Goal: Complete application form: Complete application form

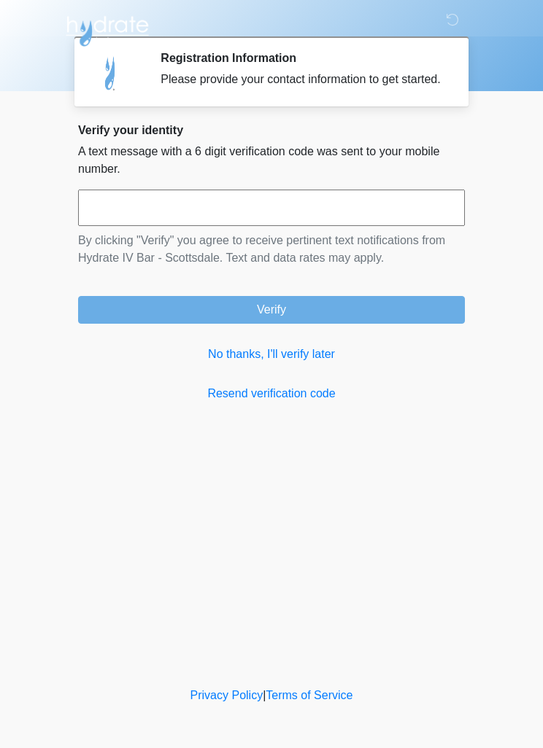
click at [140, 220] on input "text" at bounding box center [271, 208] width 387 height 36
type input "******"
click at [227, 319] on button "Verify" at bounding box center [271, 310] width 387 height 28
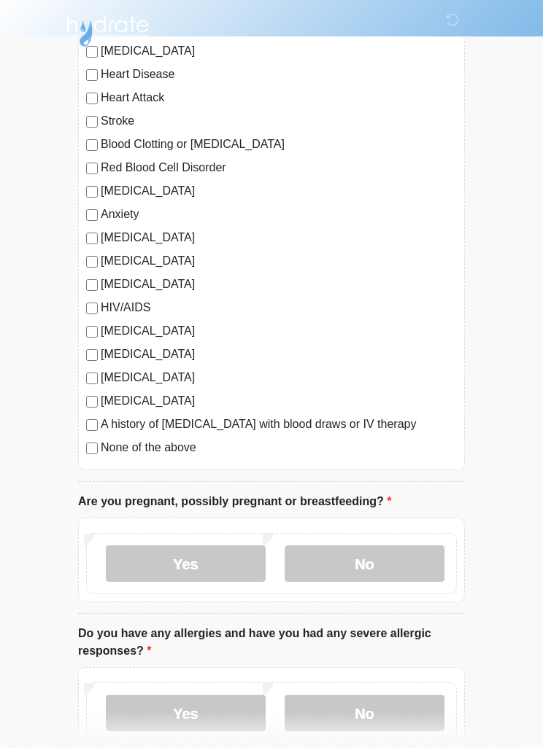
scroll to position [153, 0]
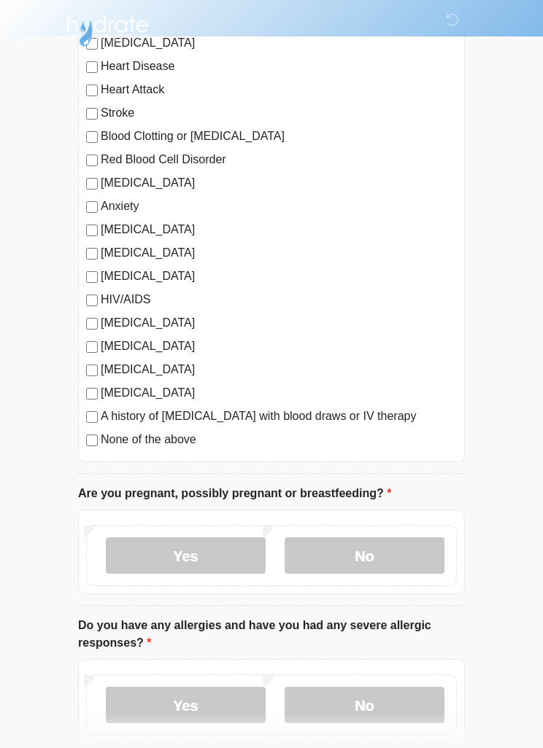
click at [398, 570] on label "No" at bounding box center [364, 555] width 160 height 36
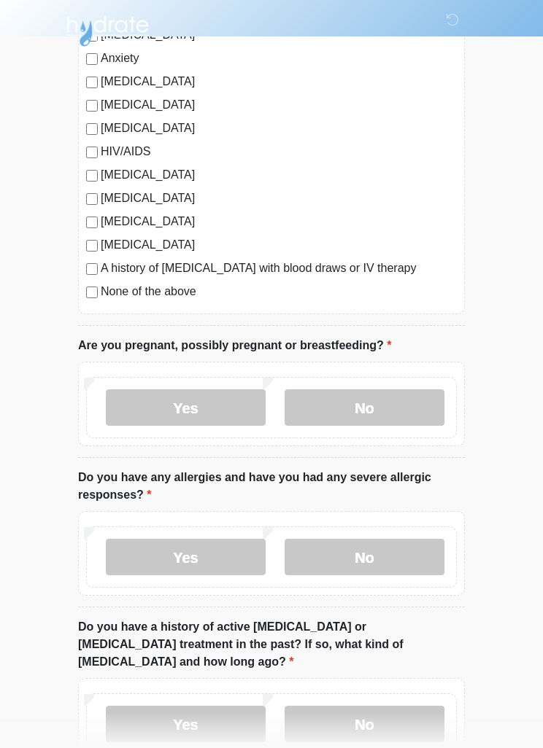
scroll to position [302, 0]
click at [397, 555] on label "No" at bounding box center [364, 556] width 160 height 36
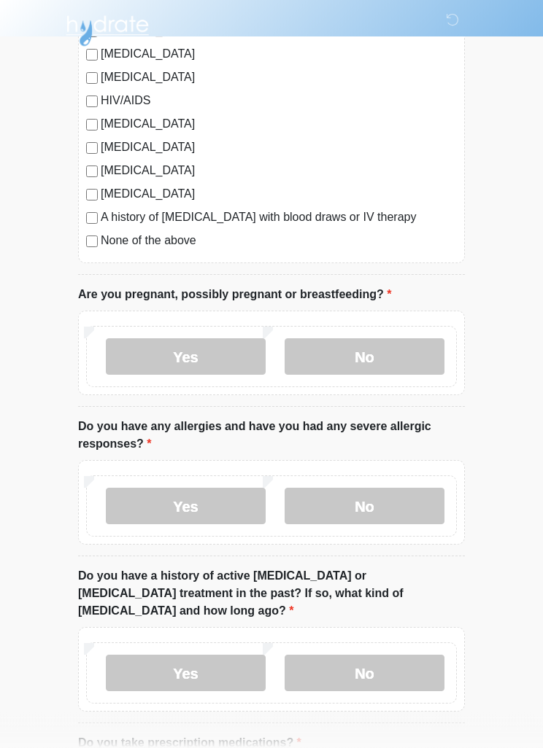
scroll to position [485, 0]
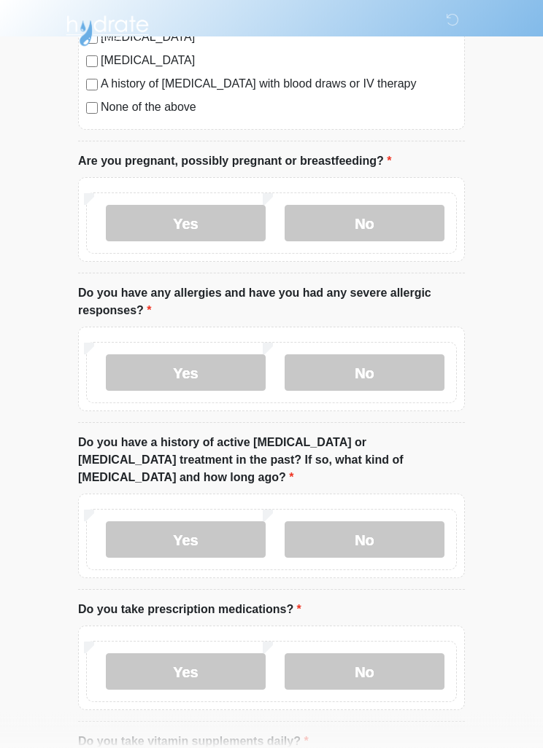
click at [408, 526] on label "No" at bounding box center [364, 540] width 160 height 36
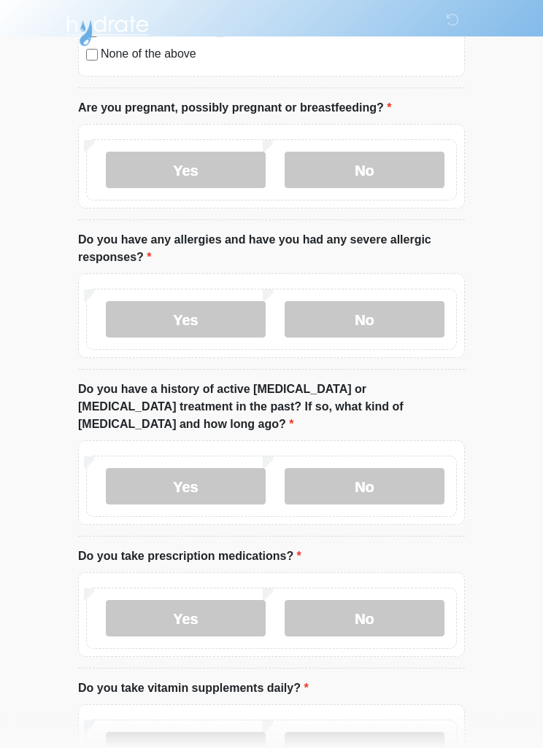
scroll to position [539, 0]
click at [200, 605] on label "Yes" at bounding box center [186, 618] width 160 height 36
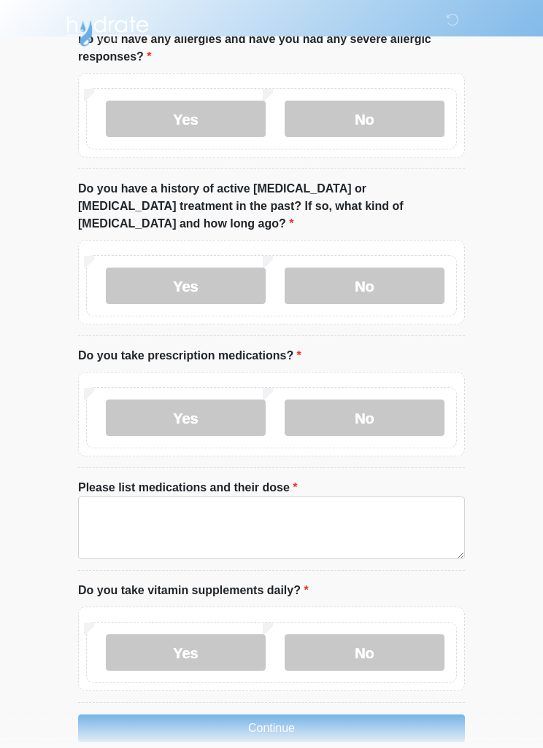
scroll to position [746, 0]
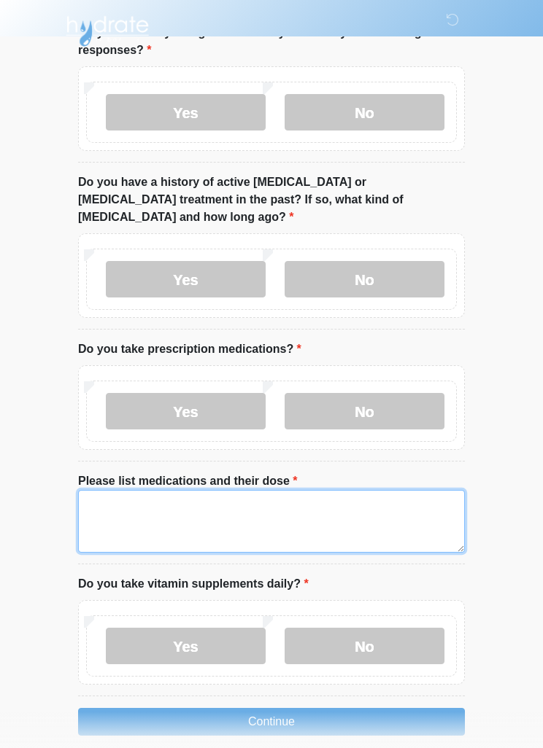
click at [117, 493] on textarea "Please list medications and their dose" at bounding box center [271, 521] width 387 height 63
type textarea "**********"
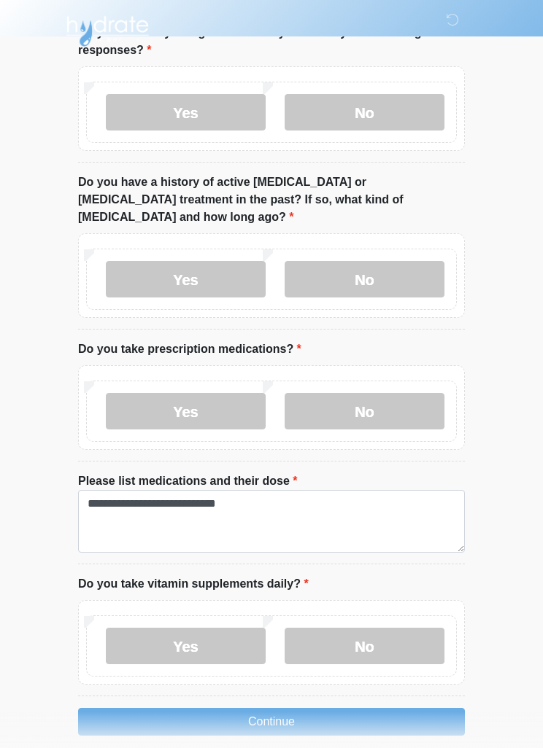
click at [163, 628] on label "Yes" at bounding box center [186, 646] width 160 height 36
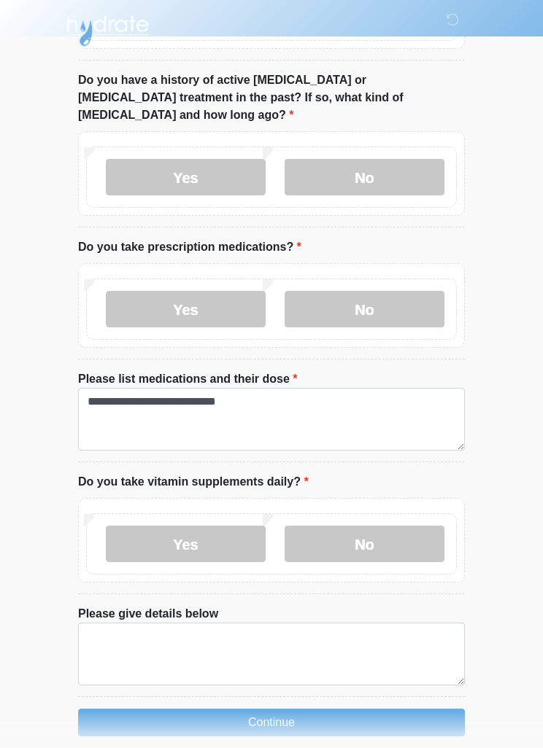
scroll to position [848, 0]
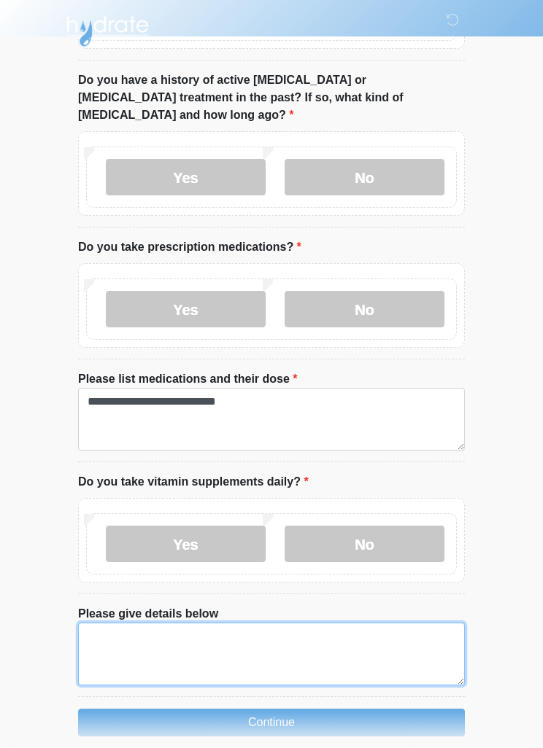
click at [106, 637] on textarea "Please give details below" at bounding box center [271, 654] width 387 height 63
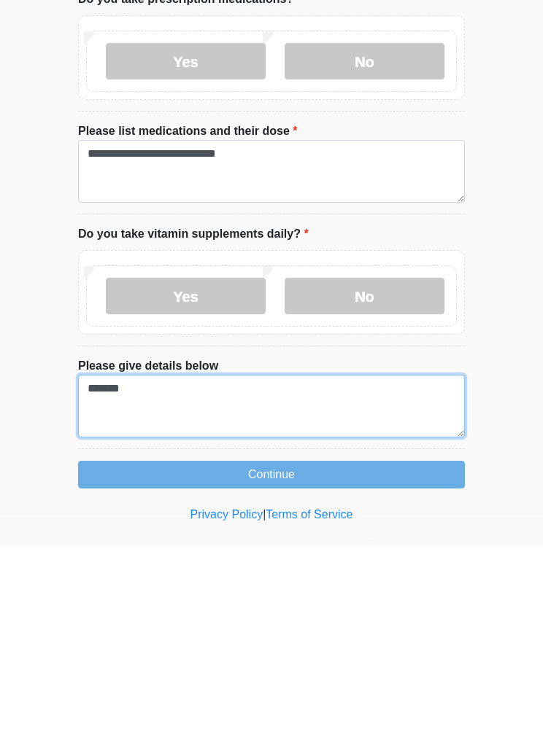
type textarea "*******"
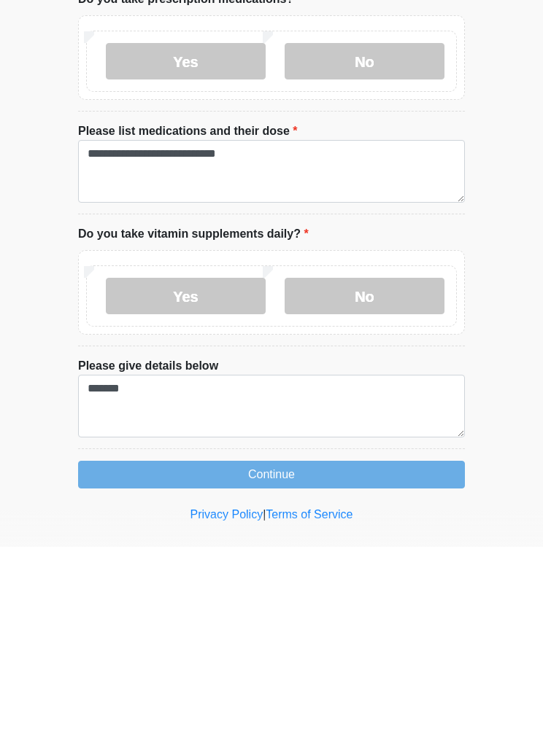
click at [374, 662] on button "Continue" at bounding box center [271, 676] width 387 height 28
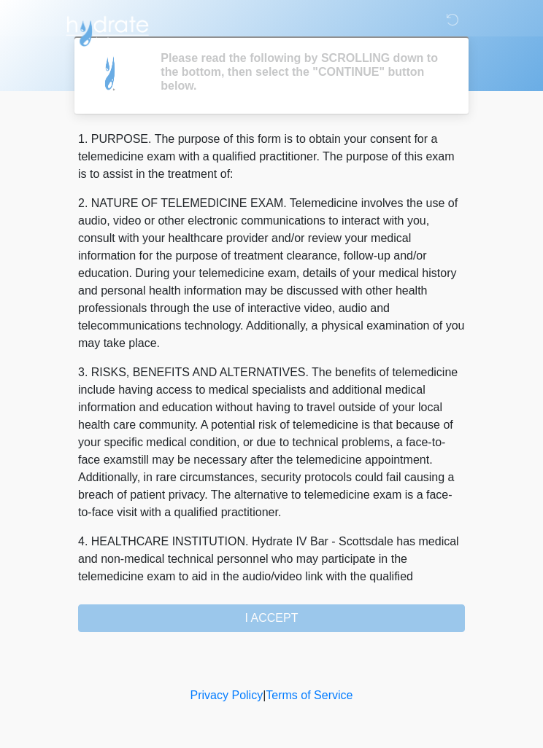
scroll to position [0, 0]
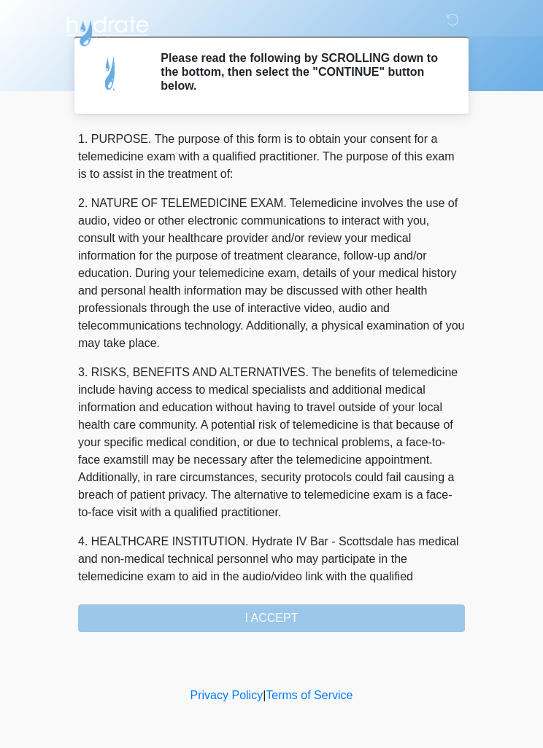
click at [406, 618] on div "1. PURPOSE. The purpose of this form is to obtain your consent for a telemedici…" at bounding box center [271, 382] width 387 height 502
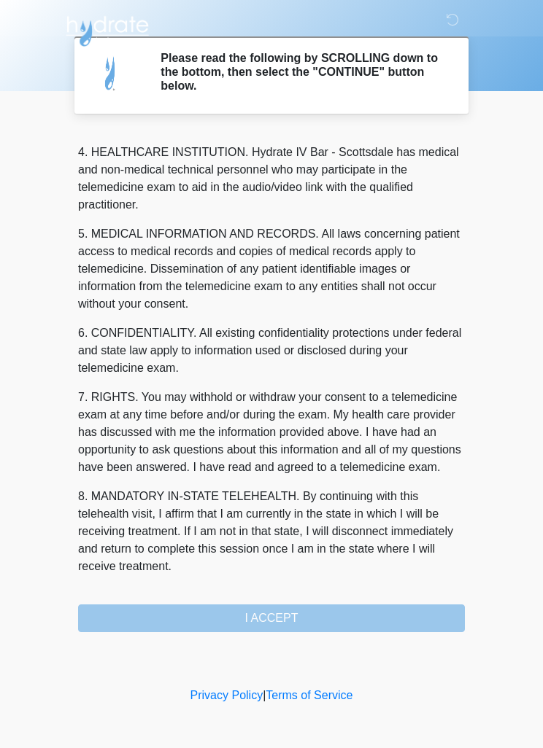
scroll to position [407, 0]
click at [179, 610] on button "I ACCEPT" at bounding box center [271, 619] width 387 height 28
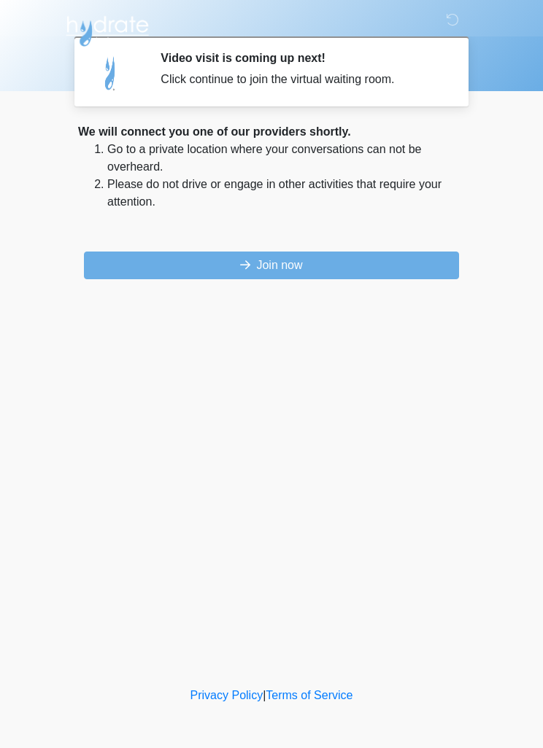
click at [252, 274] on button "Join now" at bounding box center [271, 266] width 375 height 28
